Goal: Leave review/rating

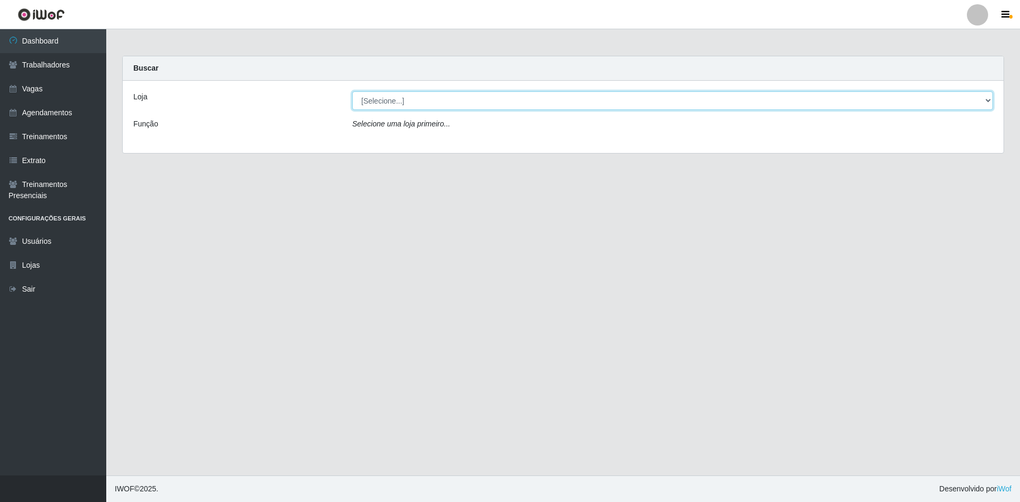
click at [496, 92] on select "[Selecione...] [GEOGRAPHIC_DATA] - [GEOGRAPHIC_DATA] - [GEOGRAPHIC_DATA] - [GEO…" at bounding box center [672, 100] width 640 height 19
select select "505"
click at [352, 91] on select "[Selecione...] [GEOGRAPHIC_DATA] - [GEOGRAPHIC_DATA] - [GEOGRAPHIC_DATA] - [GEO…" at bounding box center [672, 100] width 640 height 19
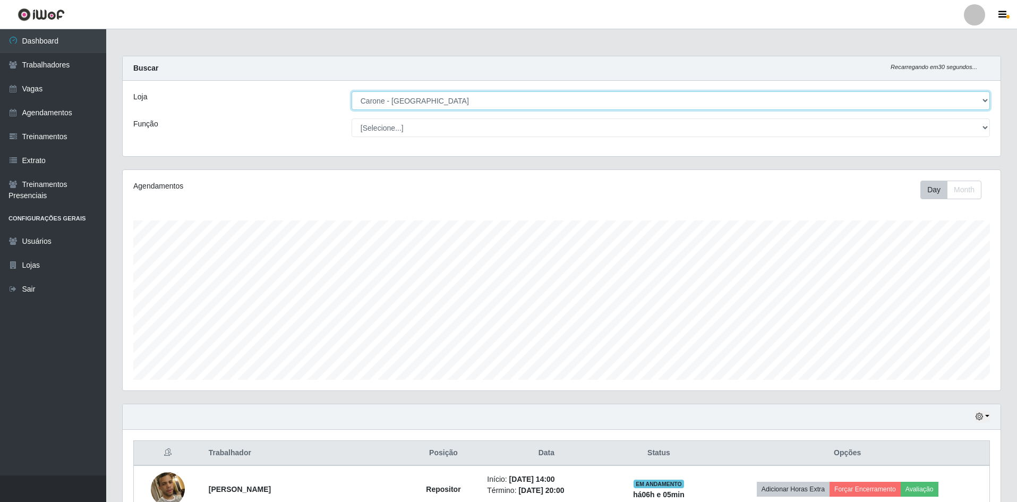
scroll to position [220, 878]
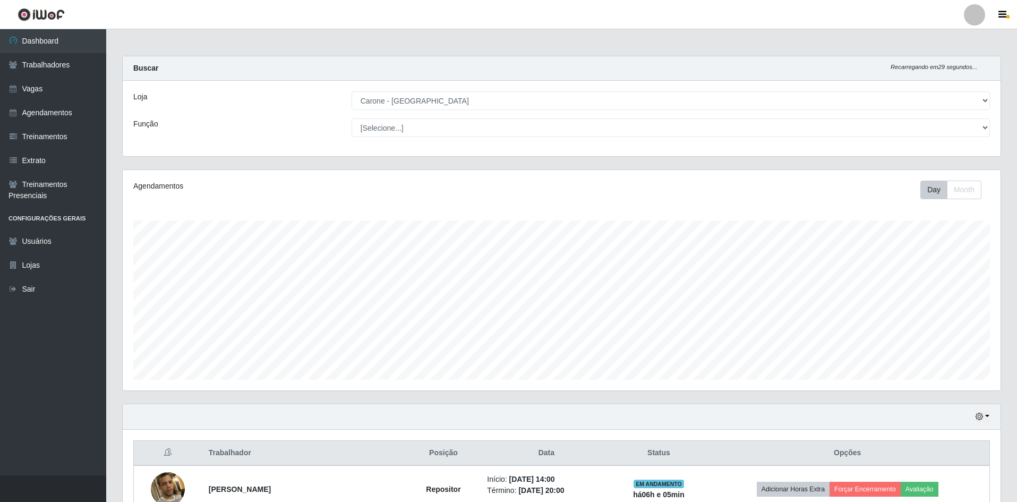
click at [511, 155] on div "Loja [Selecione...] [GEOGRAPHIC_DATA] - [GEOGRAPHIC_DATA] [GEOGRAPHIC_DATA] - […" at bounding box center [562, 118] width 878 height 75
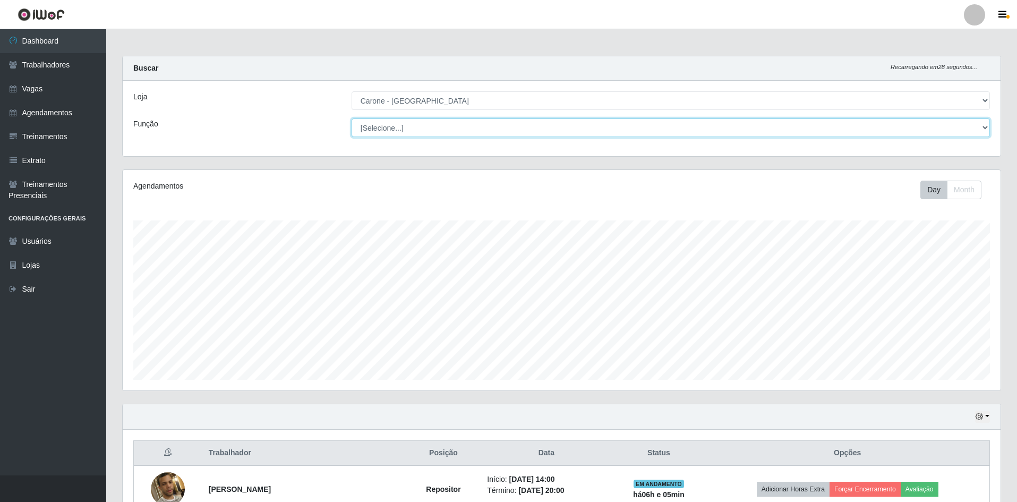
click at [516, 131] on select "[Selecione...] Embalador Embalador + Embalador ++ Repositor Repositor + Reposit…" at bounding box center [671, 127] width 638 height 19
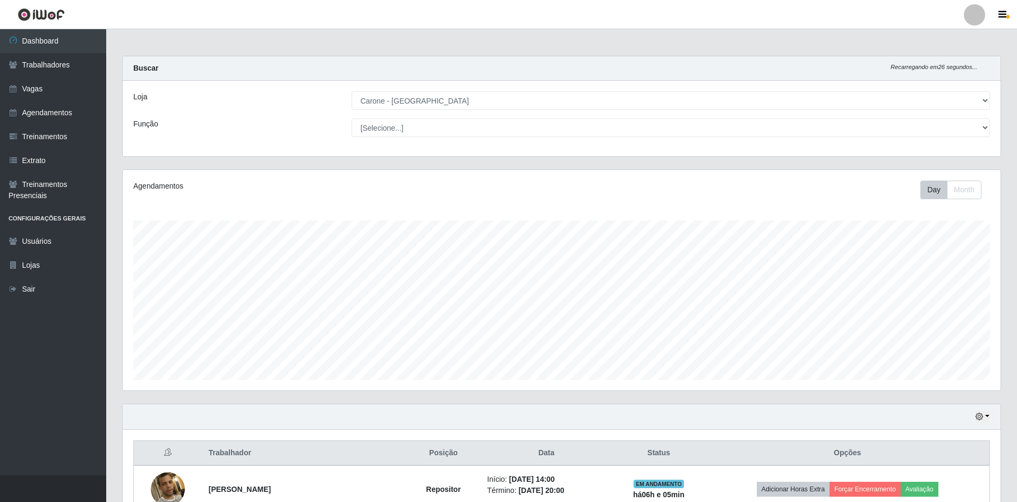
click at [476, 154] on div "Loja [Selecione...] [GEOGRAPHIC_DATA] - [GEOGRAPHIC_DATA] [GEOGRAPHIC_DATA] - […" at bounding box center [562, 118] width 878 height 75
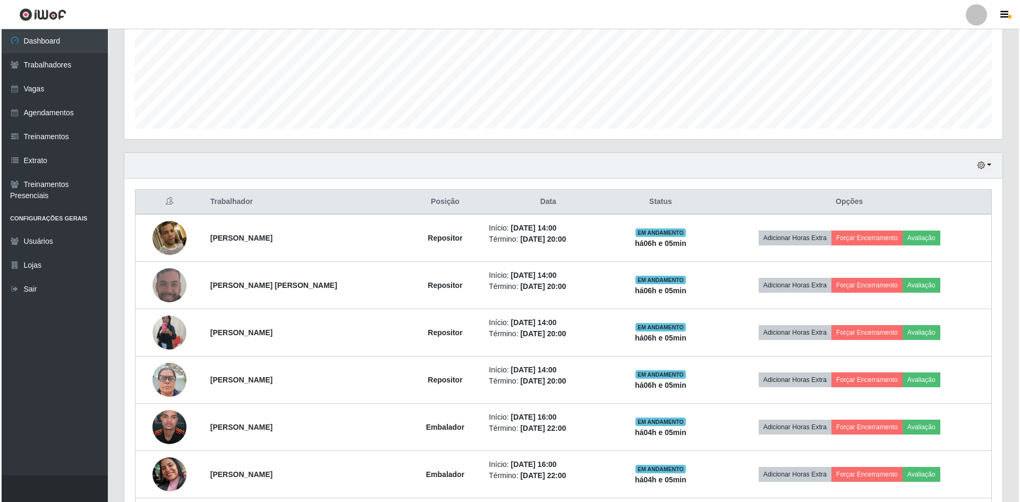
scroll to position [319, 0]
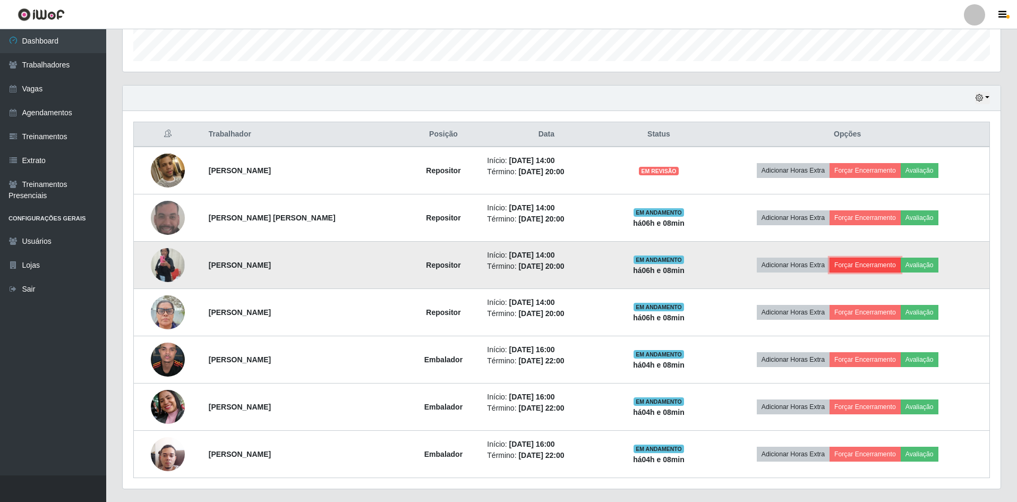
click at [870, 261] on button "Forçar Encerramento" at bounding box center [864, 265] width 71 height 15
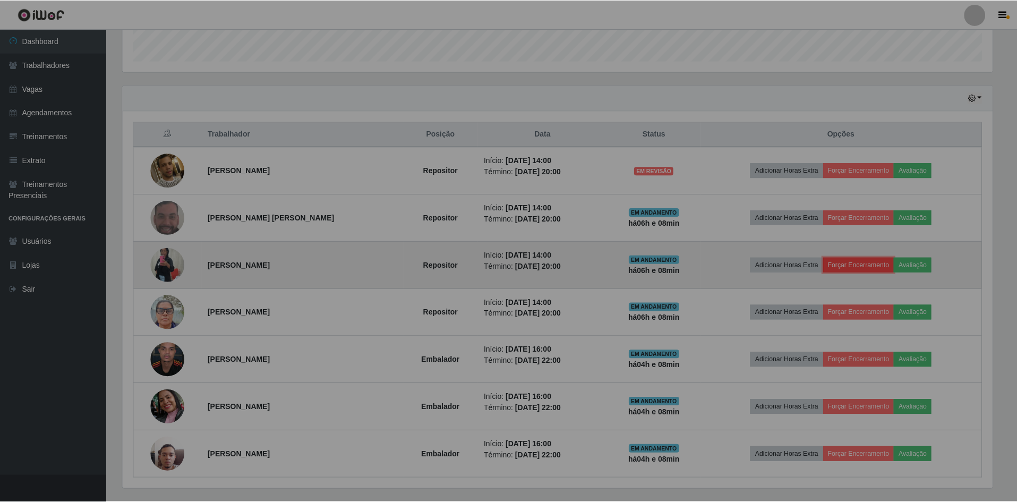
scroll to position [220, 878]
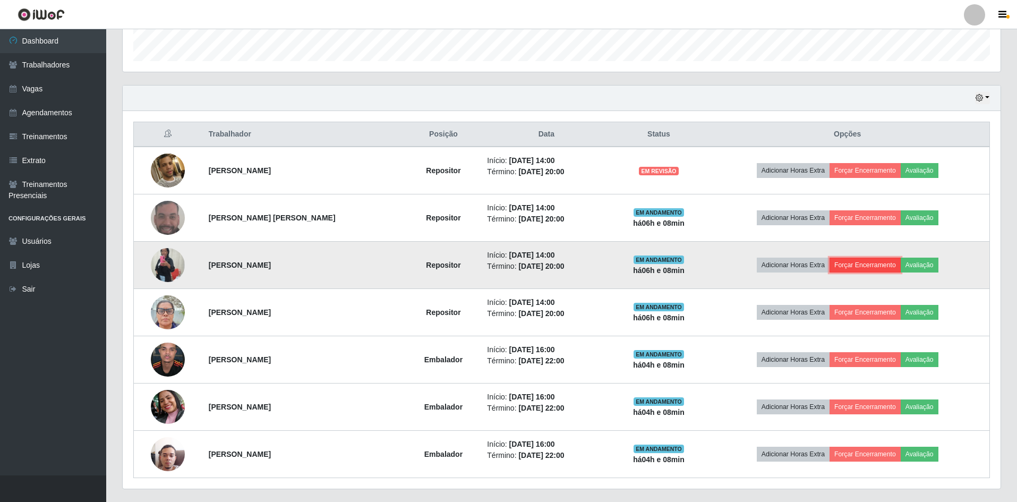
click at [875, 265] on button "Forçar Encerramento" at bounding box center [864, 265] width 71 height 15
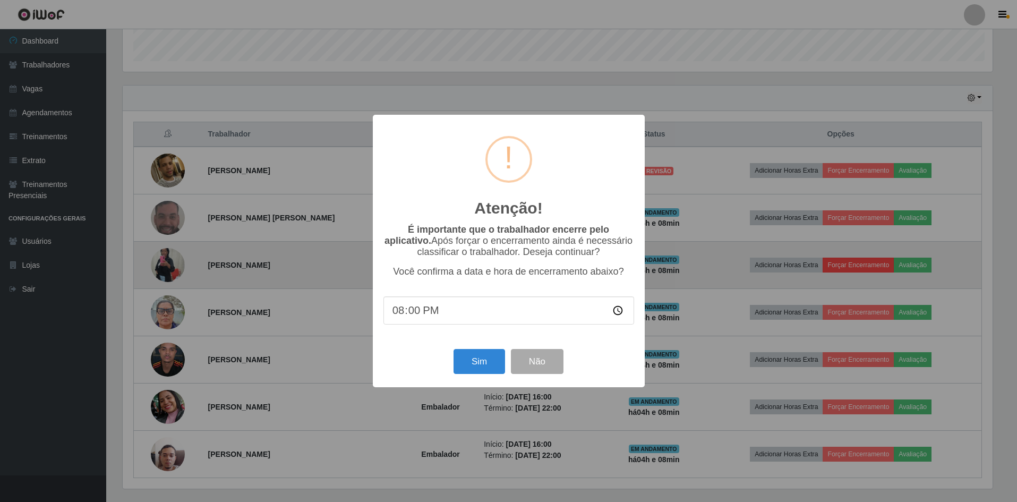
scroll to position [220, 872]
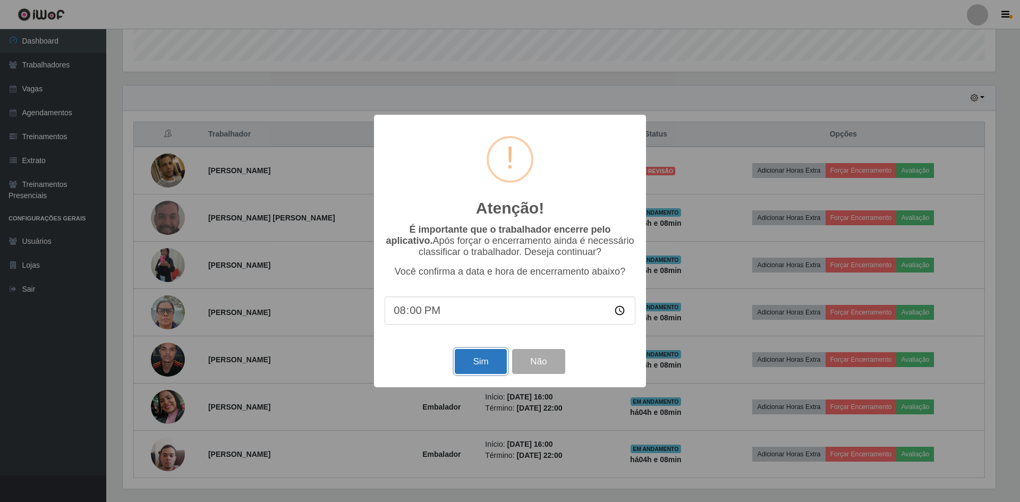
click at [482, 352] on button "Sim" at bounding box center [481, 361] width 52 height 25
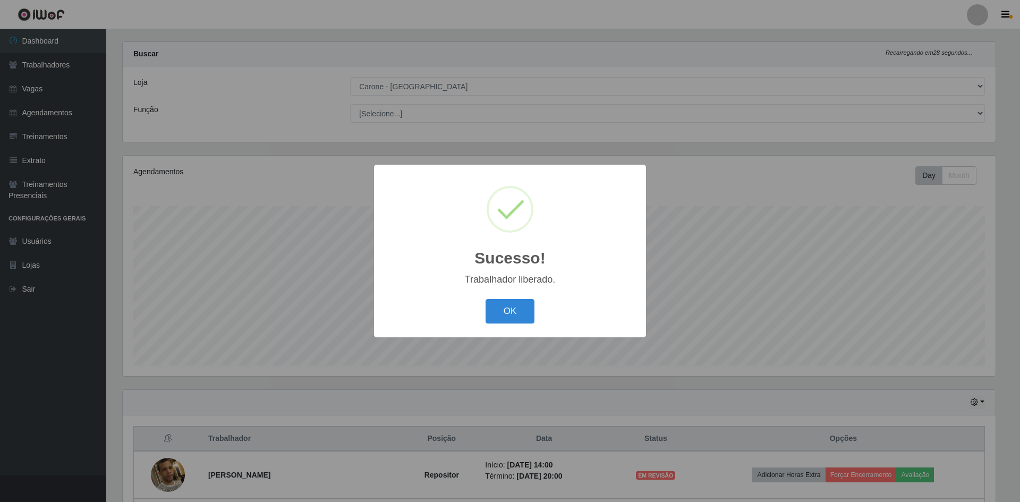
click at [507, 326] on div "OK Cancel" at bounding box center [509, 311] width 251 height 30
click at [517, 320] on button "OK" at bounding box center [509, 311] width 49 height 25
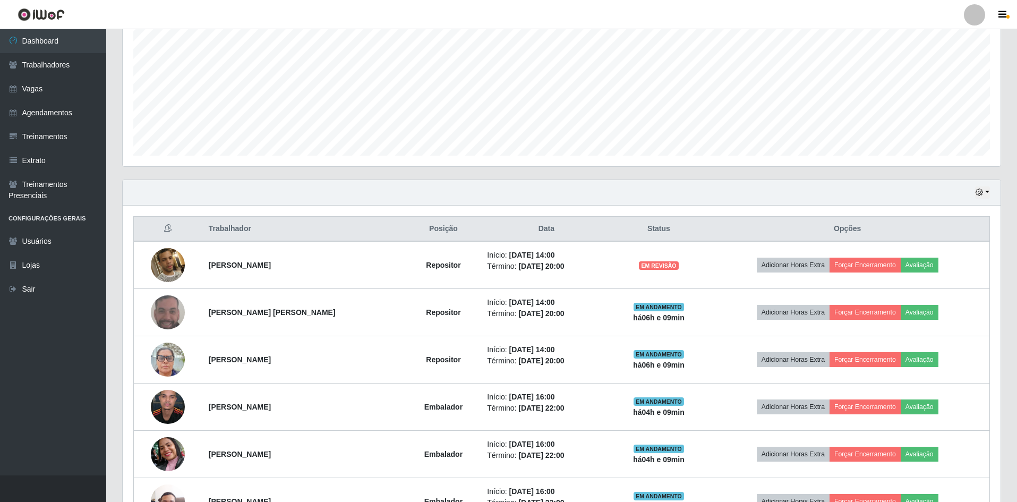
scroll to position [227, 0]
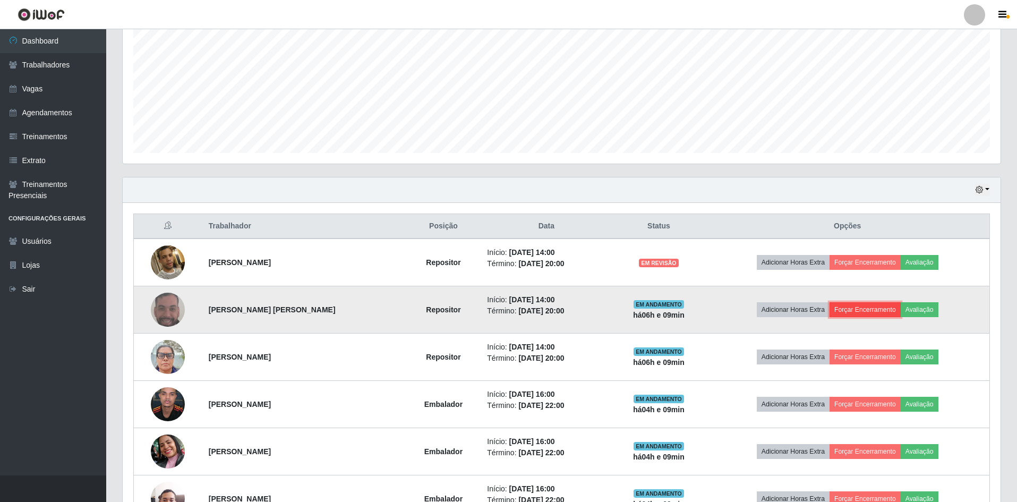
click at [872, 314] on button "Forçar Encerramento" at bounding box center [864, 309] width 71 height 15
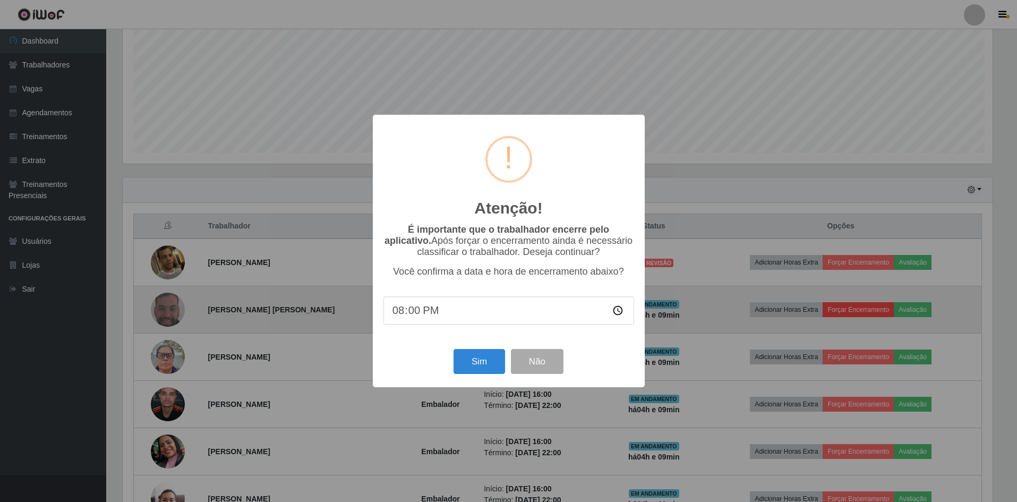
scroll to position [220, 872]
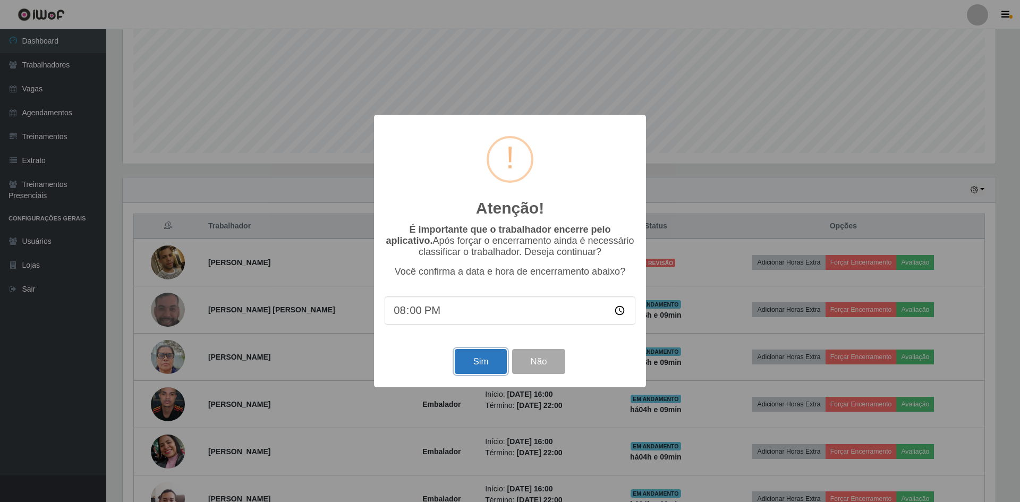
click at [483, 374] on button "Sim" at bounding box center [481, 361] width 52 height 25
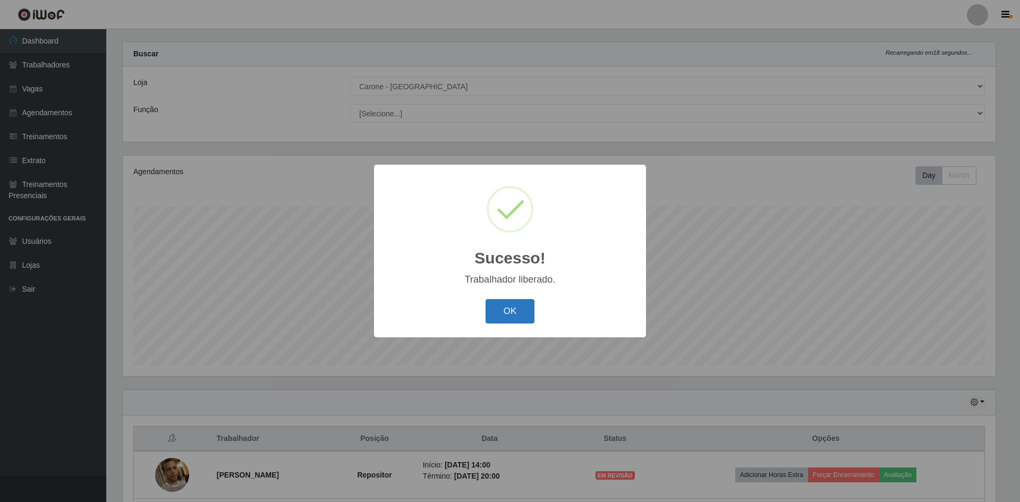
click at [510, 319] on button "OK" at bounding box center [509, 311] width 49 height 25
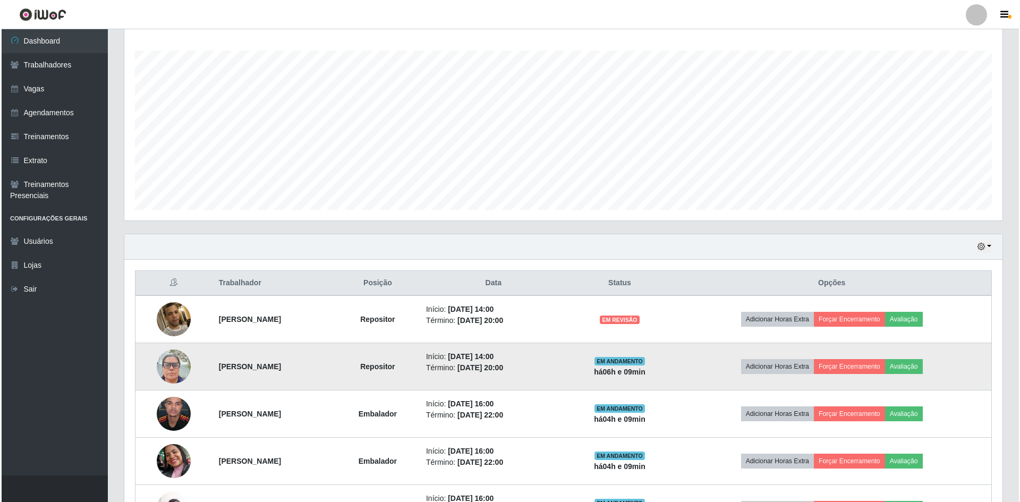
scroll to position [174, 0]
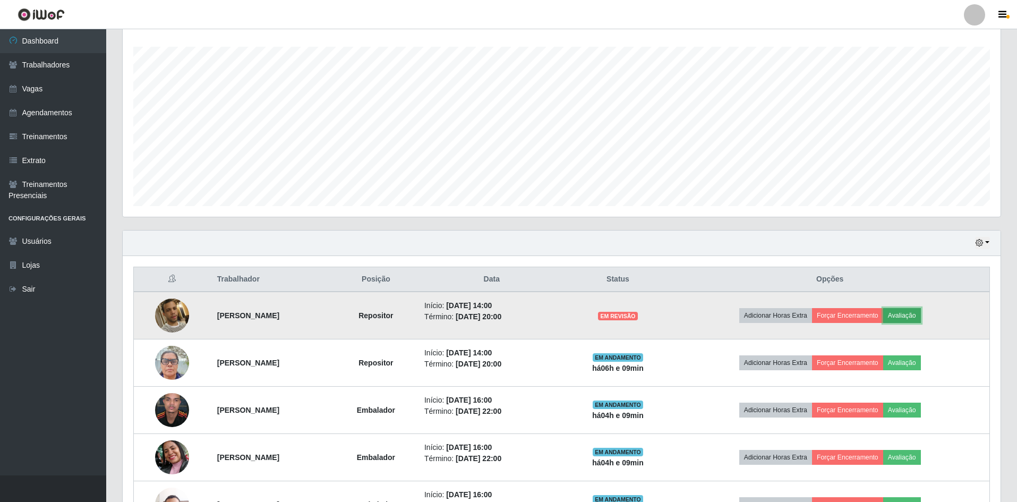
click at [917, 310] on button "Avaliação" at bounding box center [902, 315] width 38 height 15
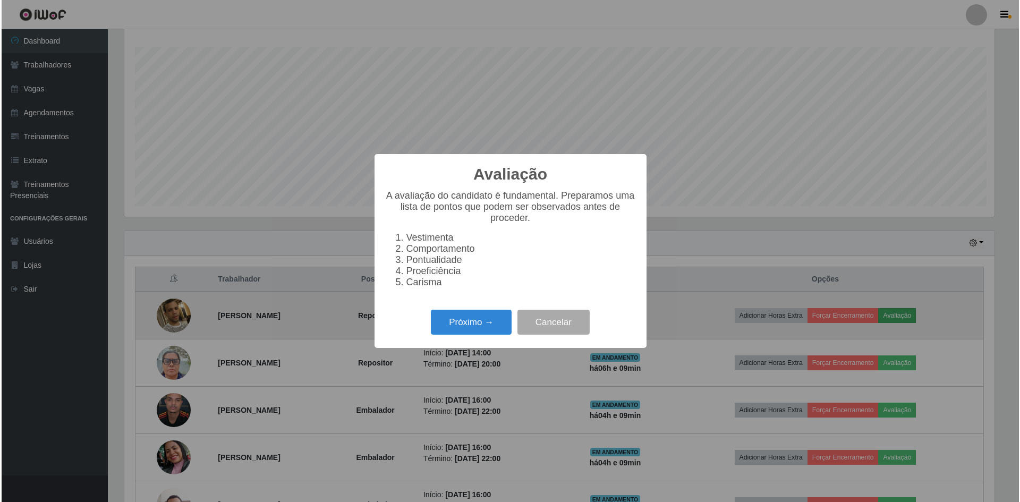
scroll to position [220, 872]
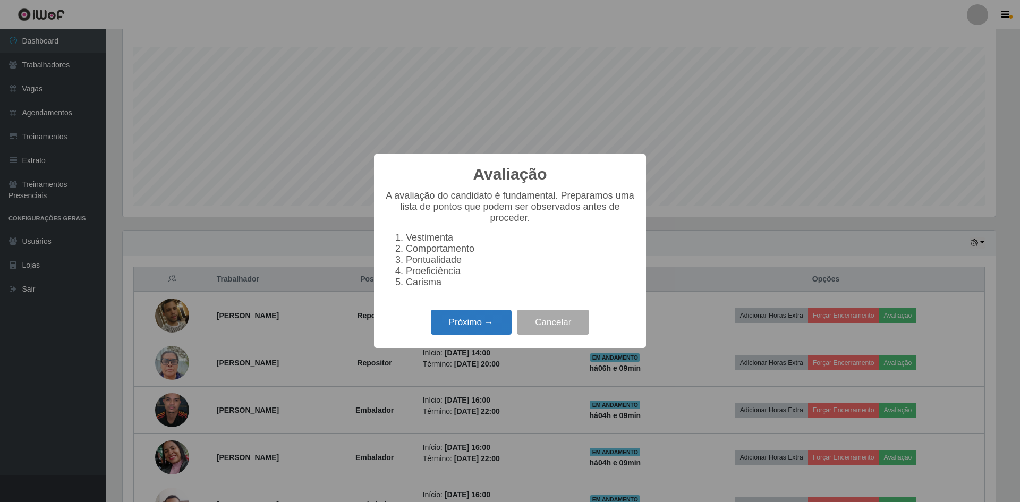
click at [462, 331] on button "Próximo →" at bounding box center [471, 322] width 81 height 25
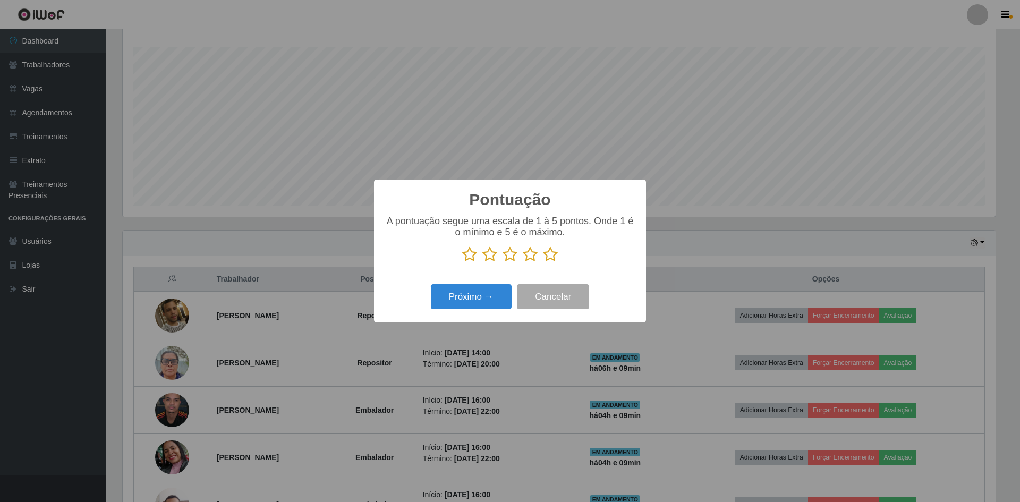
scroll to position [530770, 530118]
click at [468, 253] on icon at bounding box center [469, 254] width 15 height 16
click at [462, 262] on input "radio" at bounding box center [462, 262] width 0 height 0
click at [485, 293] on button "Próximo →" at bounding box center [471, 296] width 81 height 25
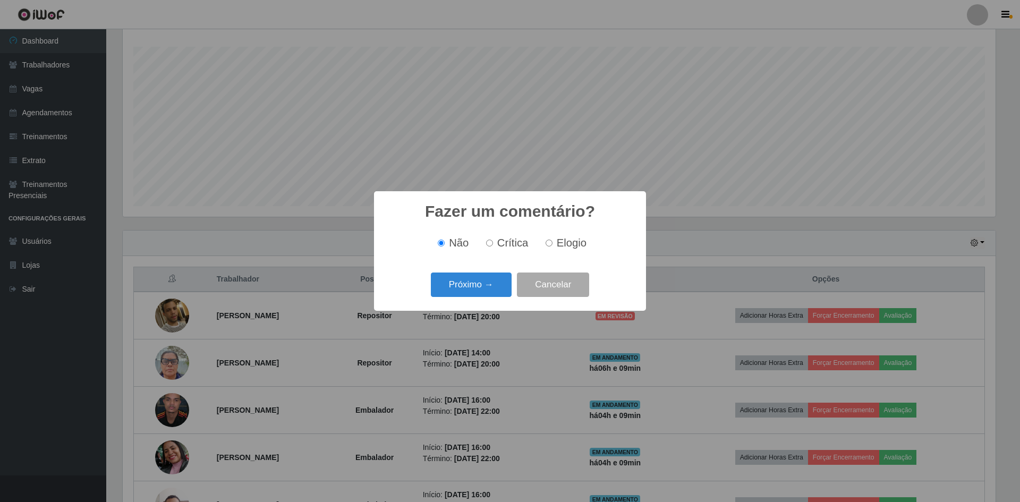
click at [485, 293] on button "Próximo →" at bounding box center [471, 284] width 81 height 25
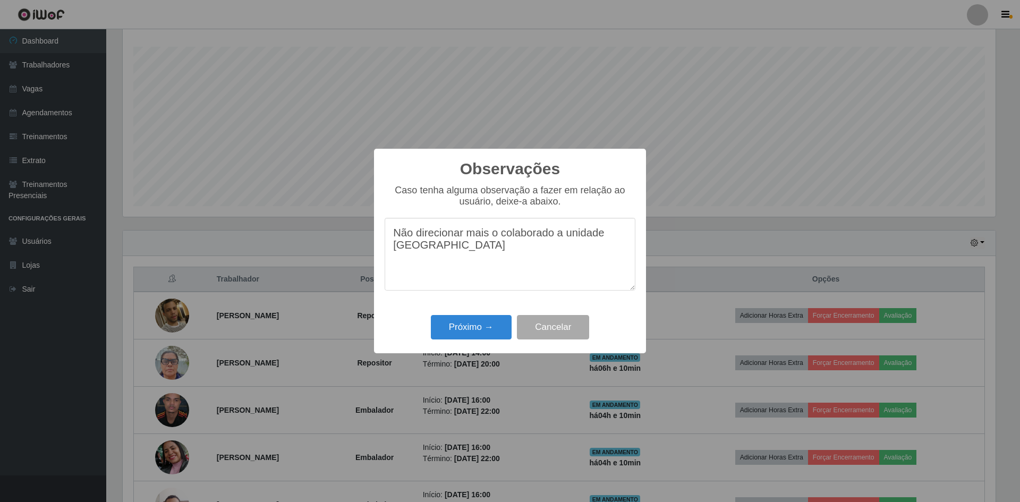
type textarea "Não direcionar mais o colaborador a unidade Praia da Costa"
drag, startPoint x: 485, startPoint y: 251, endPoint x: 370, endPoint y: 240, distance: 115.7
click at [370, 240] on div "Observações × Caso tenha alguma observação a fazer em relação ao usuário, deixe…" at bounding box center [510, 251] width 1020 height 502
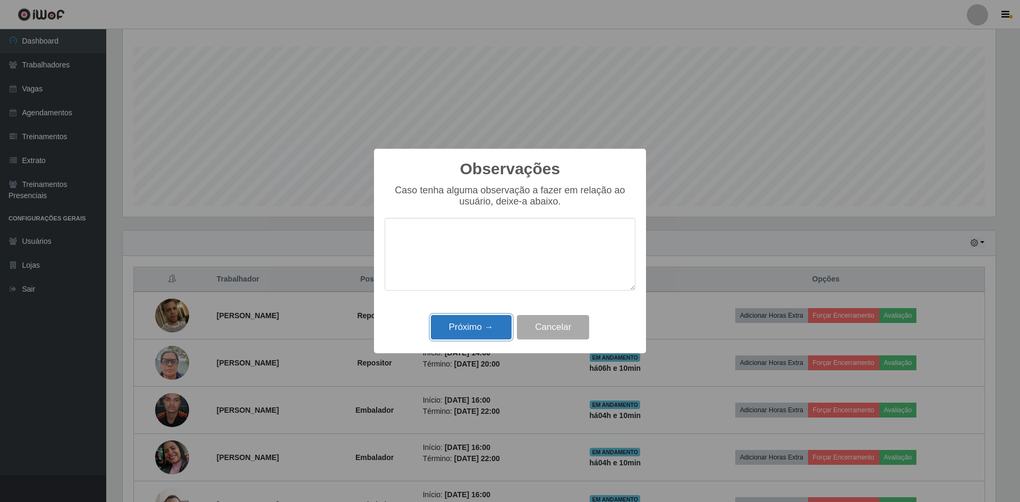
click at [475, 328] on button "Próximo →" at bounding box center [471, 327] width 81 height 25
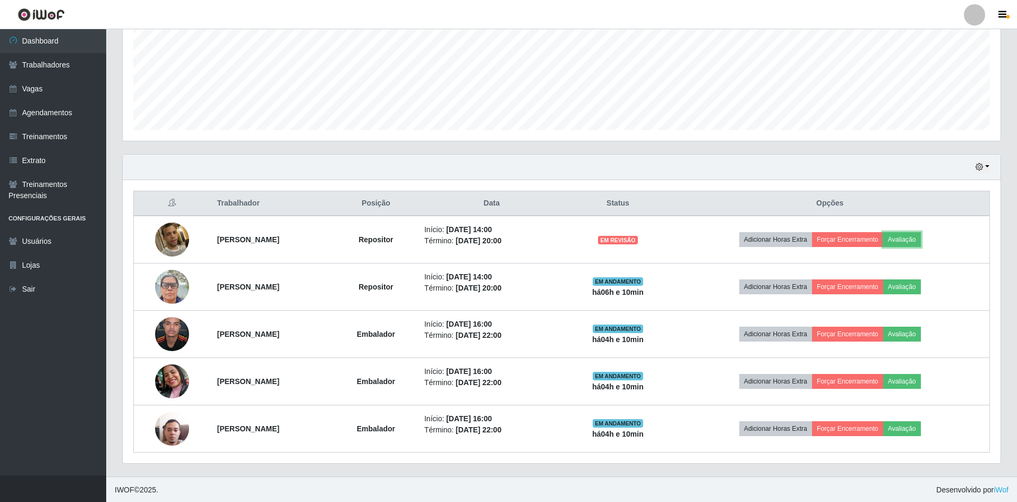
scroll to position [251, 0]
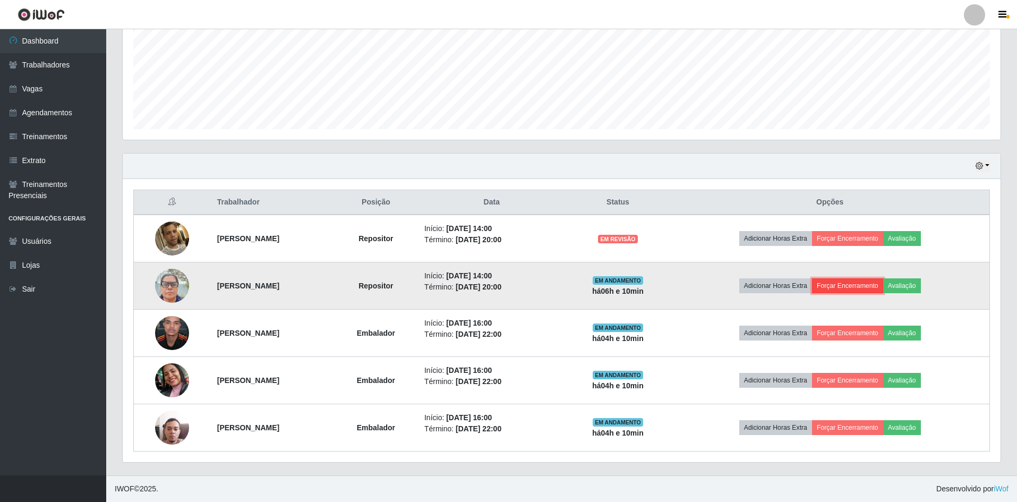
click at [856, 285] on button "Forçar Encerramento" at bounding box center [847, 285] width 71 height 15
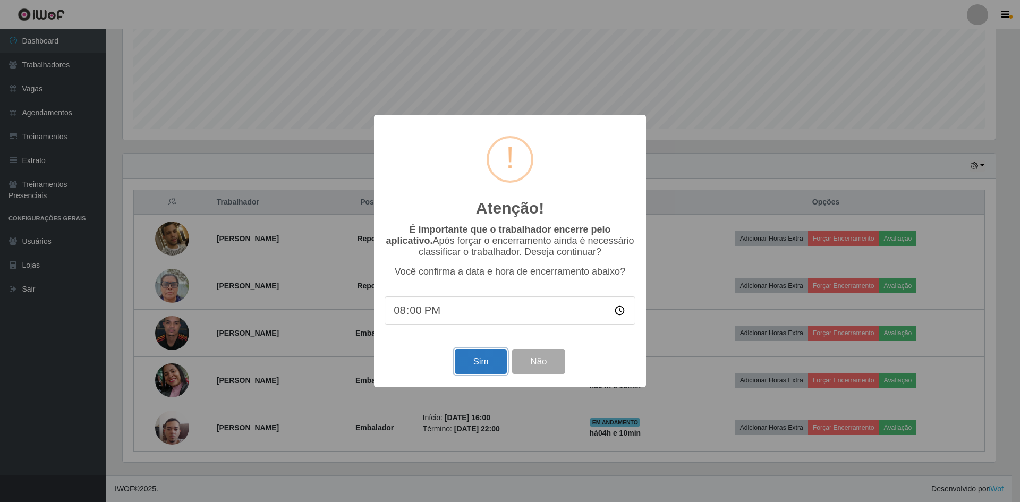
click at [484, 360] on button "Sim" at bounding box center [481, 361] width 52 height 25
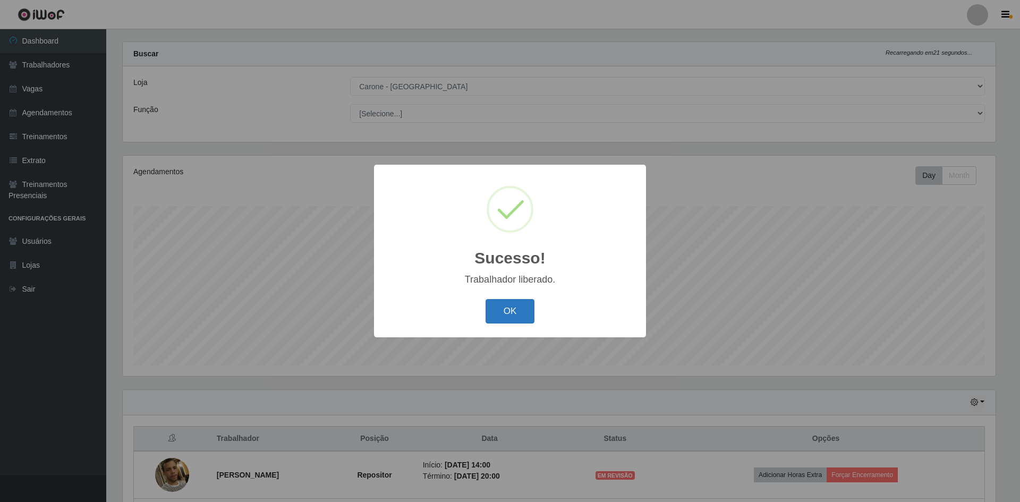
click at [505, 309] on button "OK" at bounding box center [509, 311] width 49 height 25
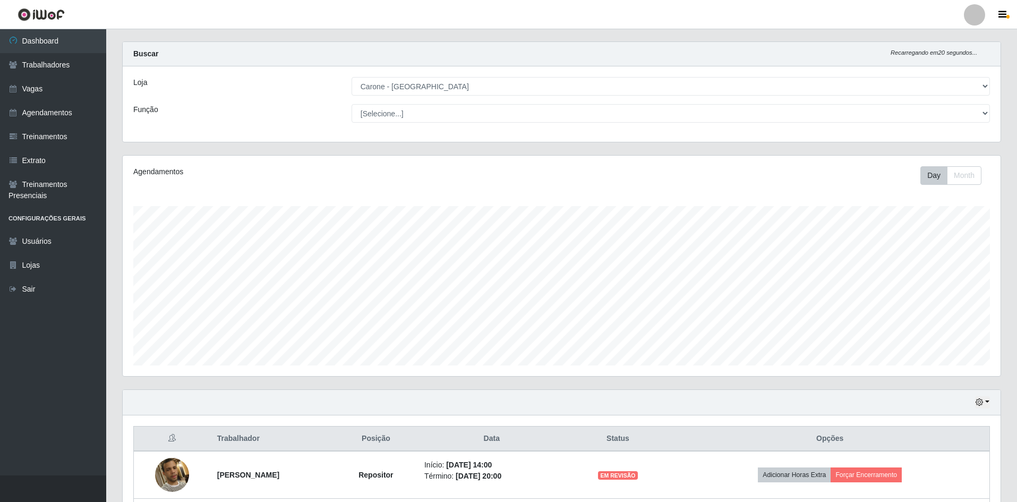
scroll to position [203, 0]
